Goal: Task Accomplishment & Management: Manage account settings

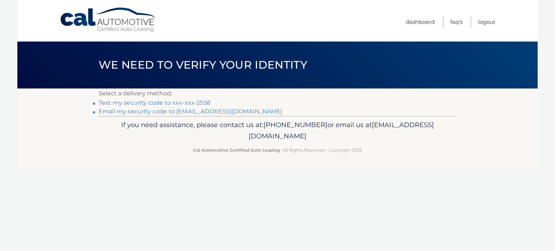
click at [137, 113] on link "Email my security code to [EMAIL_ADDRESS][DOMAIN_NAME]" at bounding box center [191, 111] width 184 height 7
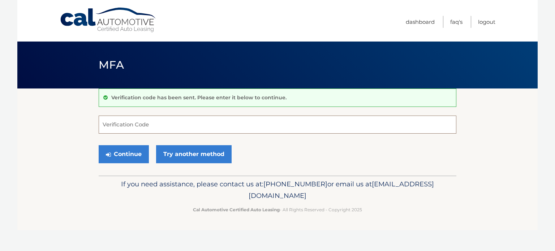
click at [118, 127] on input "Verification Code" at bounding box center [278, 125] width 358 height 18
paste input "772327"
type input "772327"
click at [135, 154] on button "Continue" at bounding box center [124, 154] width 50 height 18
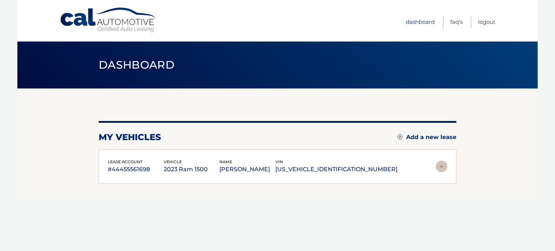
click at [413, 22] on link "Dashboard" at bounding box center [420, 22] width 29 height 12
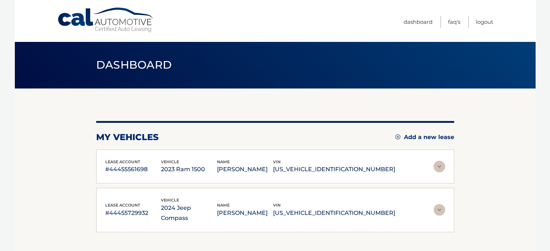
click at [341, 208] on p "3C4NJDCN8RT155400" at bounding box center [334, 213] width 122 height 10
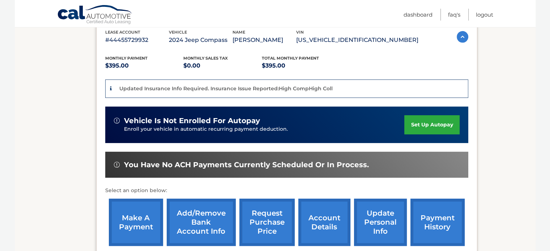
scroll to position [251, 0]
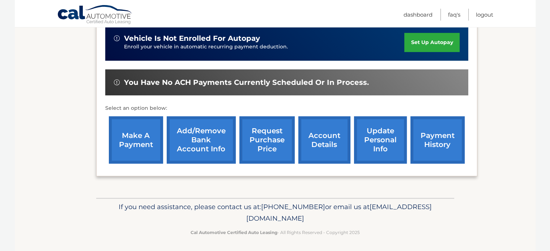
click at [142, 141] on link "make a payment" at bounding box center [136, 139] width 54 height 47
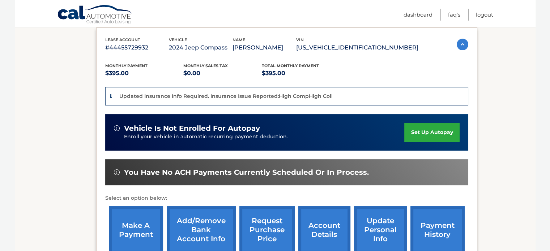
scroll to position [106, 0]
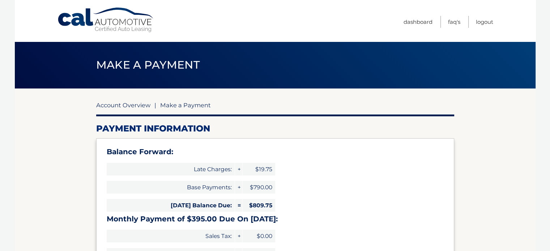
click at [113, 106] on link "Account Overview" at bounding box center [123, 105] width 54 height 7
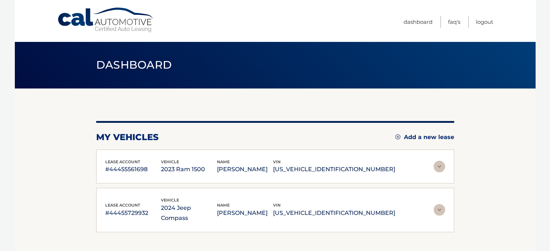
click at [264, 208] on p "ZOE EBERHART" at bounding box center [245, 213] width 56 height 10
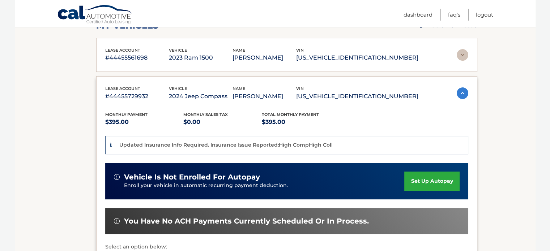
scroll to position [181, 0]
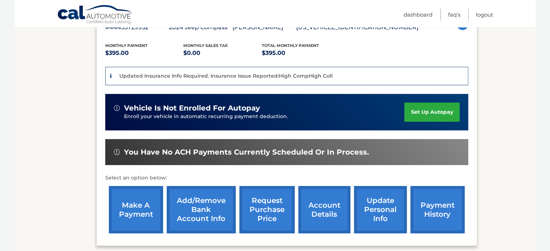
click at [421, 211] on link "payment history" at bounding box center [437, 209] width 54 height 47
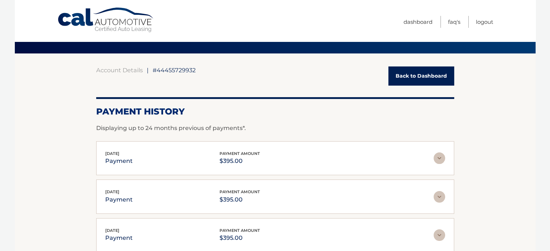
scroll to position [36, 0]
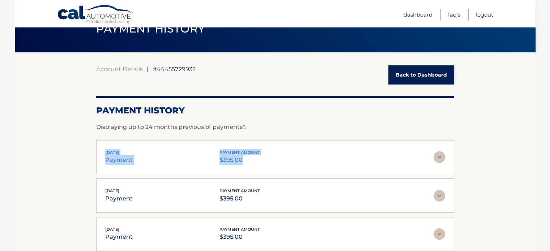
drag, startPoint x: 105, startPoint y: 144, endPoint x: 249, endPoint y: 162, distance: 145.4
click at [249, 162] on div "Aug 15, 2025 payment payment amount $395.00 Late Charges $0.00 Miscelleneous Ch…" at bounding box center [275, 157] width 358 height 34
copy div "Aug 15, 2025 payment payment amount $395.00"
click at [203, 160] on div "Aug 15, 2025 payment payment amount $395.00" at bounding box center [269, 157] width 328 height 16
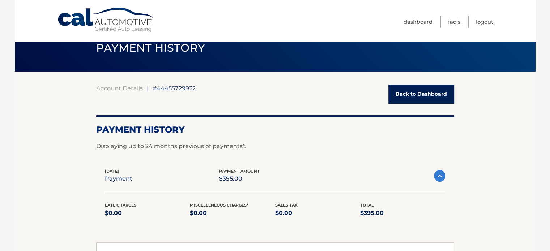
scroll to position [0, 0]
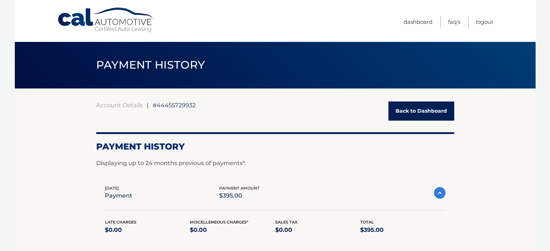
click at [397, 107] on link "Back to Dashboard" at bounding box center [421, 111] width 66 height 19
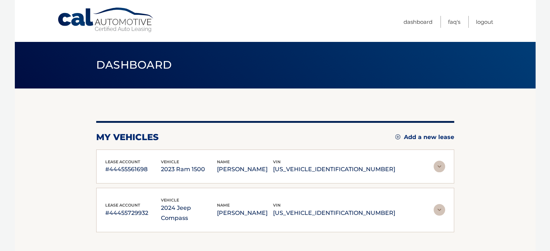
click at [273, 161] on div "name [PERSON_NAME]" at bounding box center [245, 167] width 56 height 16
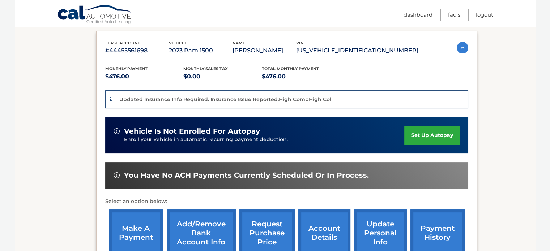
scroll to position [181, 0]
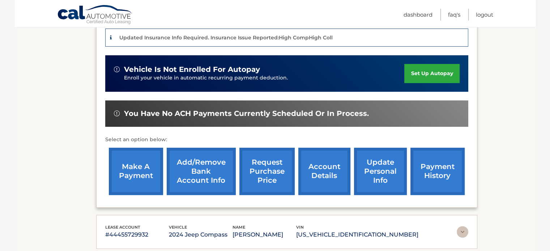
click at [443, 166] on link "payment history" at bounding box center [437, 171] width 54 height 47
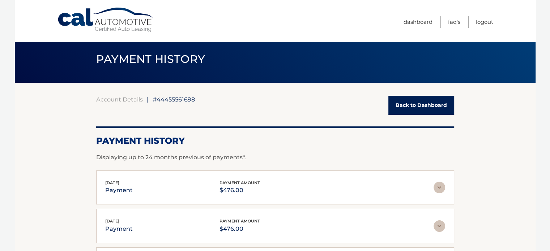
scroll to position [36, 0]
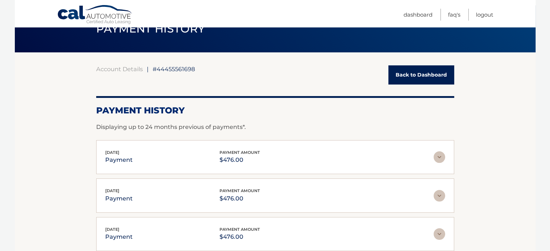
click at [440, 159] on img at bounding box center [440, 158] width 12 height 12
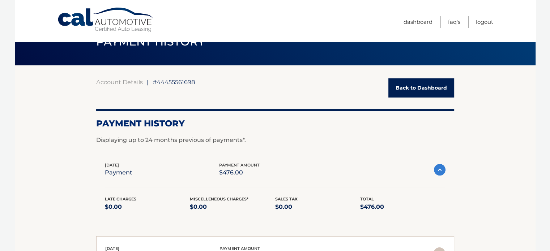
scroll to position [0, 0]
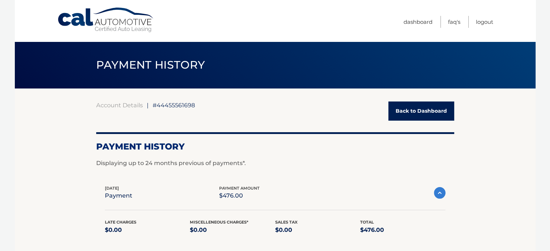
click at [404, 113] on link "Back to Dashboard" at bounding box center [421, 111] width 66 height 19
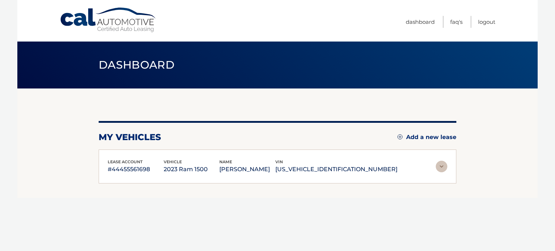
click at [260, 170] on p "[PERSON_NAME]" at bounding box center [248, 170] width 56 height 10
click at [443, 166] on img at bounding box center [442, 167] width 12 height 12
click at [204, 163] on div "vehicle 2023 Ram 1500" at bounding box center [192, 167] width 56 height 16
click at [416, 23] on link "Dashboard" at bounding box center [420, 22] width 29 height 12
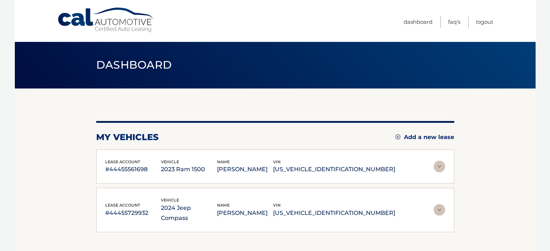
click at [161, 165] on p "#44455561698" at bounding box center [133, 170] width 56 height 10
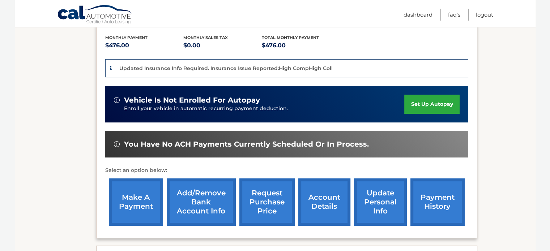
scroll to position [181, 0]
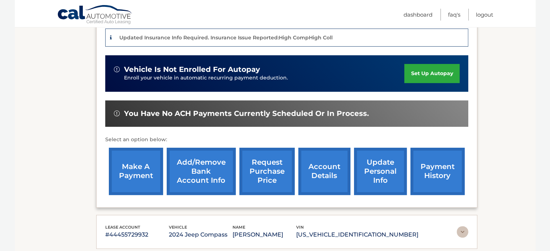
click at [134, 170] on link "make a payment" at bounding box center [136, 171] width 54 height 47
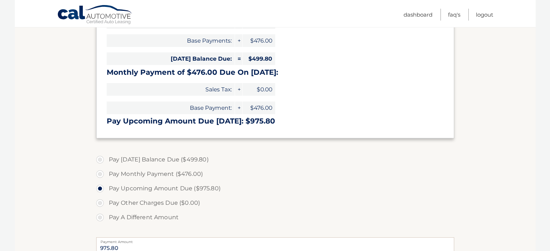
scroll to position [72, 0]
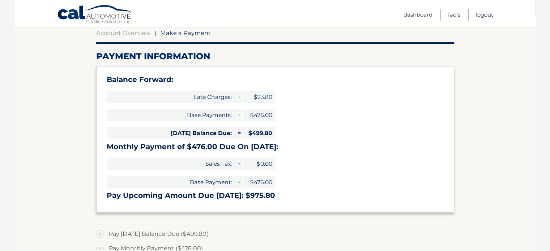
click at [480, 14] on link "Logout" at bounding box center [484, 15] width 17 height 12
